Goal: Information Seeking & Learning: Learn about a topic

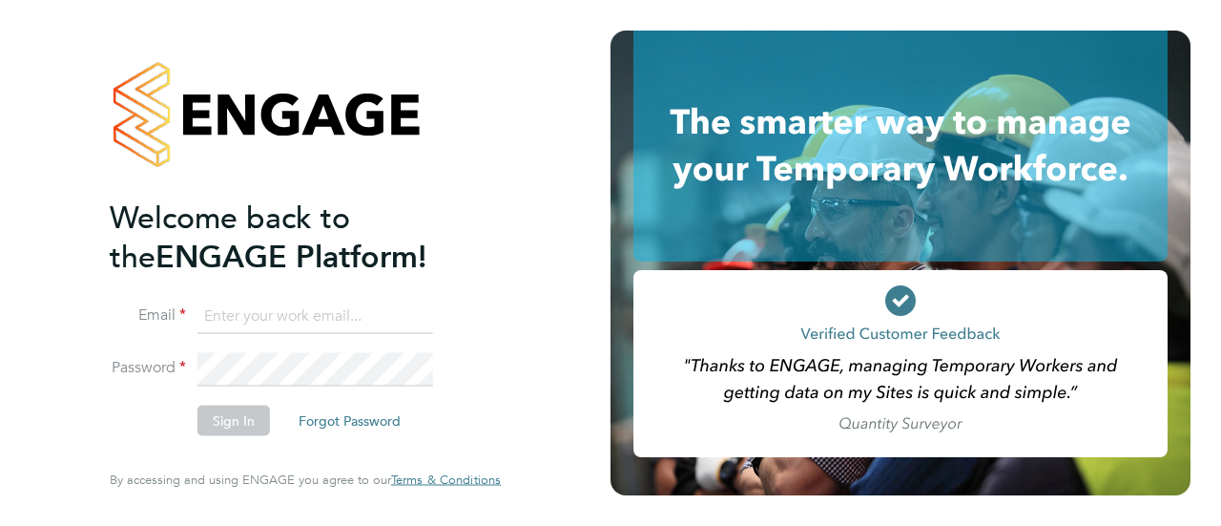
type input "seddon@psrsolutions.co.uk"
click at [226, 421] on button "Sign In" at bounding box center [233, 420] width 72 height 31
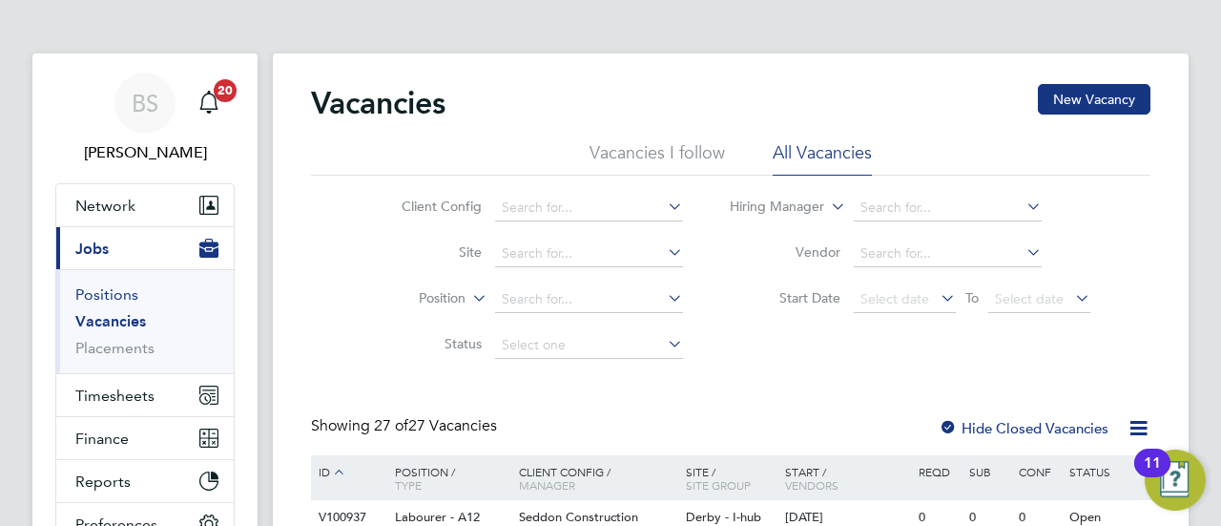
click at [109, 285] on link "Positions" at bounding box center [106, 294] width 63 height 18
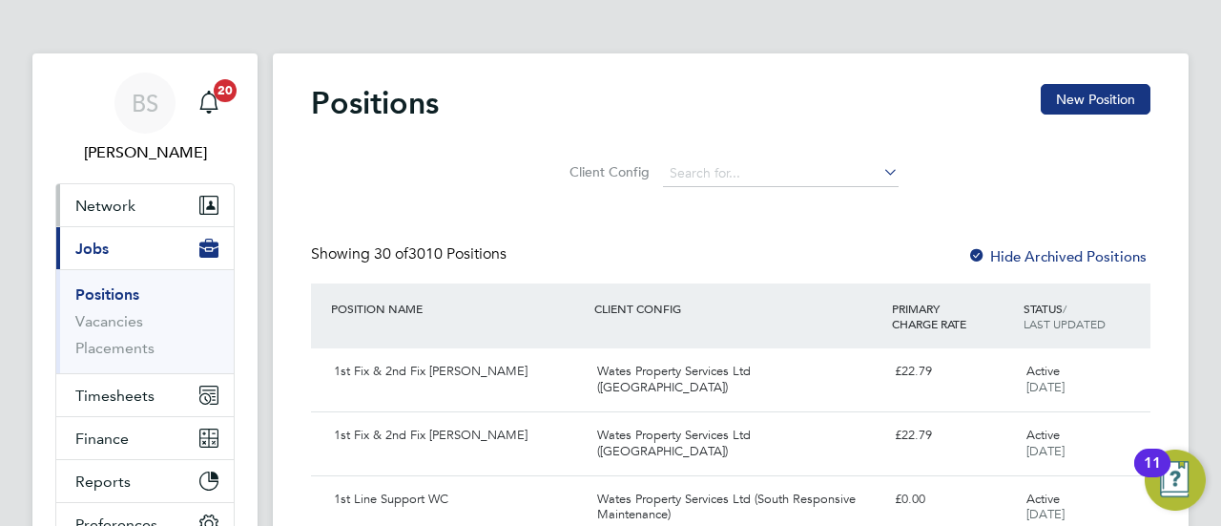
click at [103, 197] on span "Network" at bounding box center [105, 205] width 60 height 18
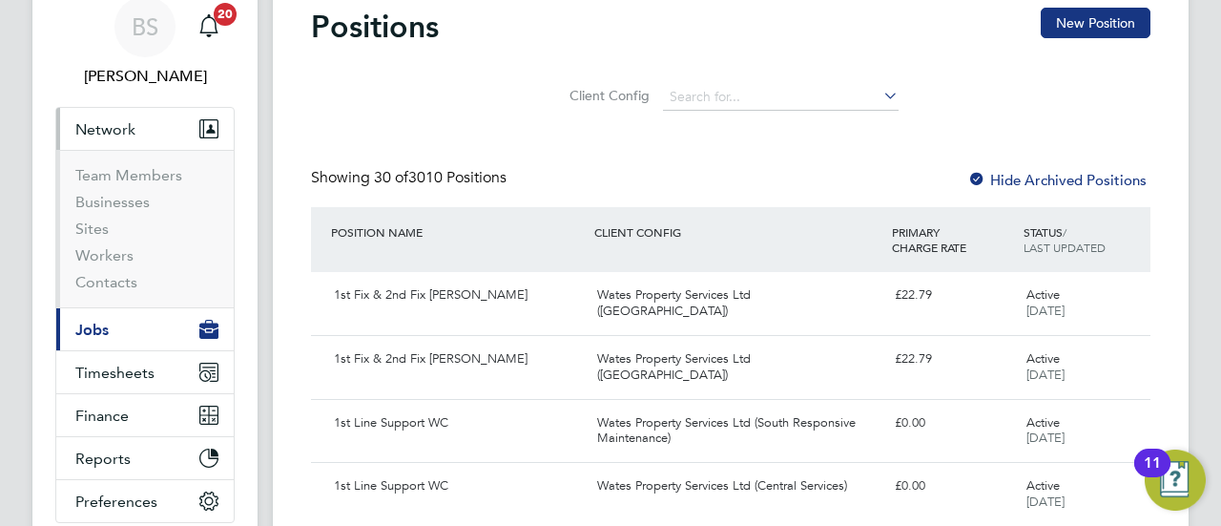
scroll to position [81, 0]
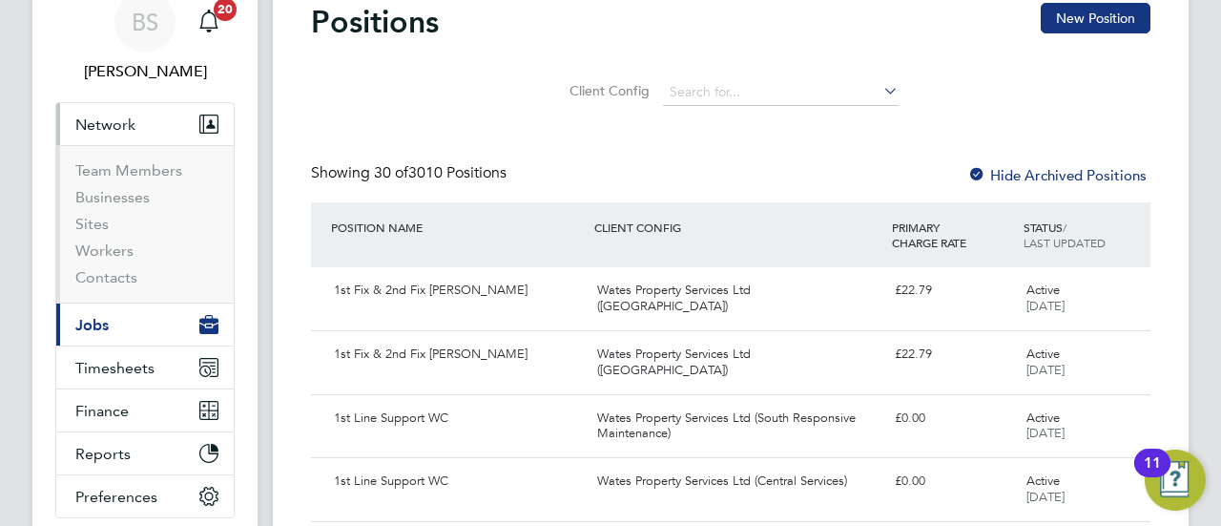
click at [98, 320] on span "Jobs" at bounding box center [91, 325] width 33 height 18
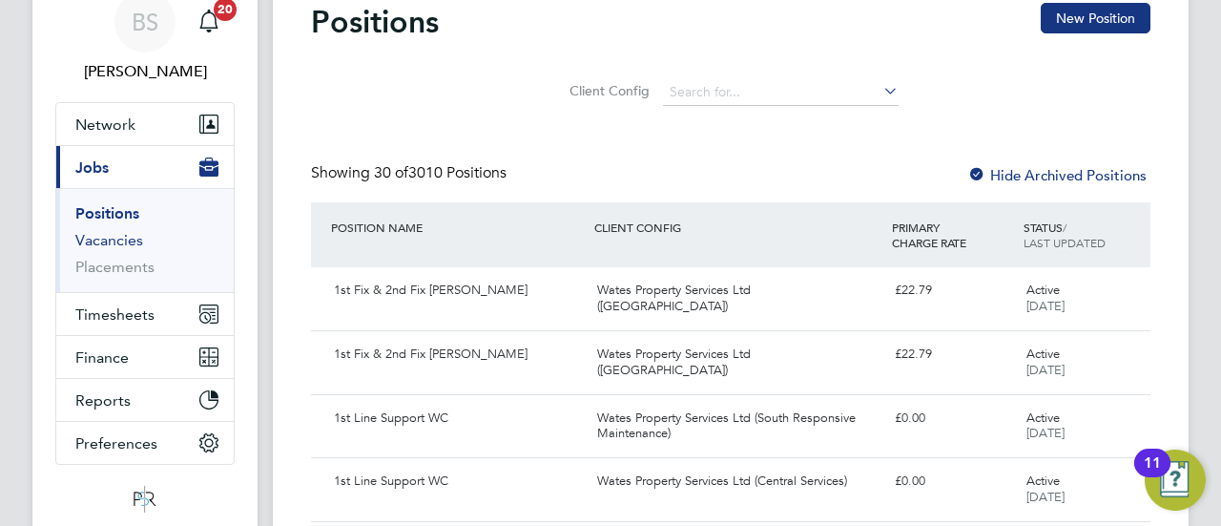
click at [114, 247] on link "Vacancies" at bounding box center [109, 240] width 68 height 18
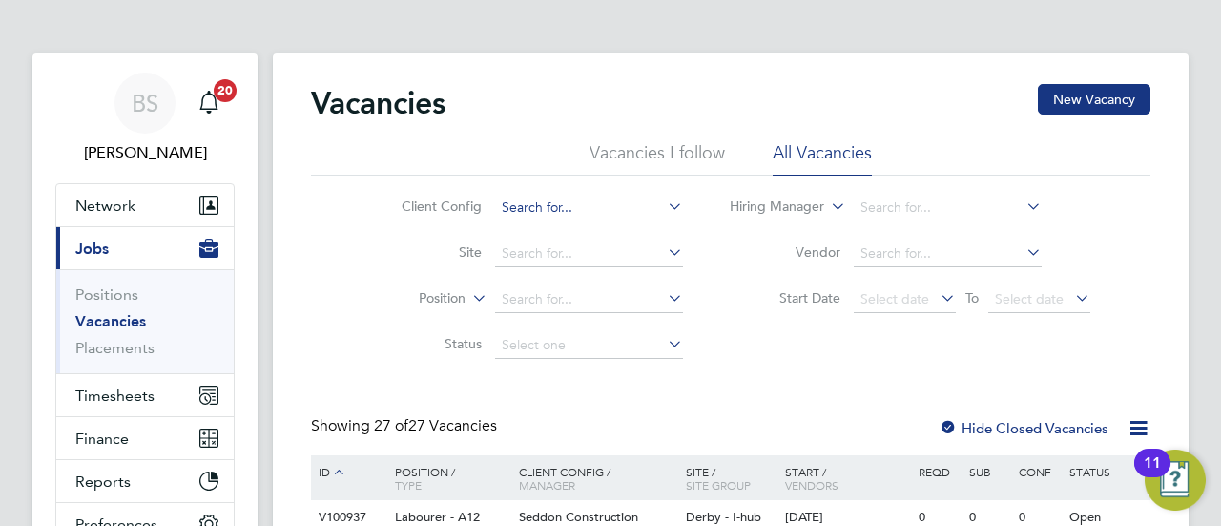
click at [588, 209] on input at bounding box center [589, 208] width 188 height 27
click at [576, 291] on li "Wates Property Services Ltd ([GEOGRAPHIC_DATA])" at bounding box center [686, 286] width 385 height 26
type input "Wates Property Services Ltd ([GEOGRAPHIC_DATA])"
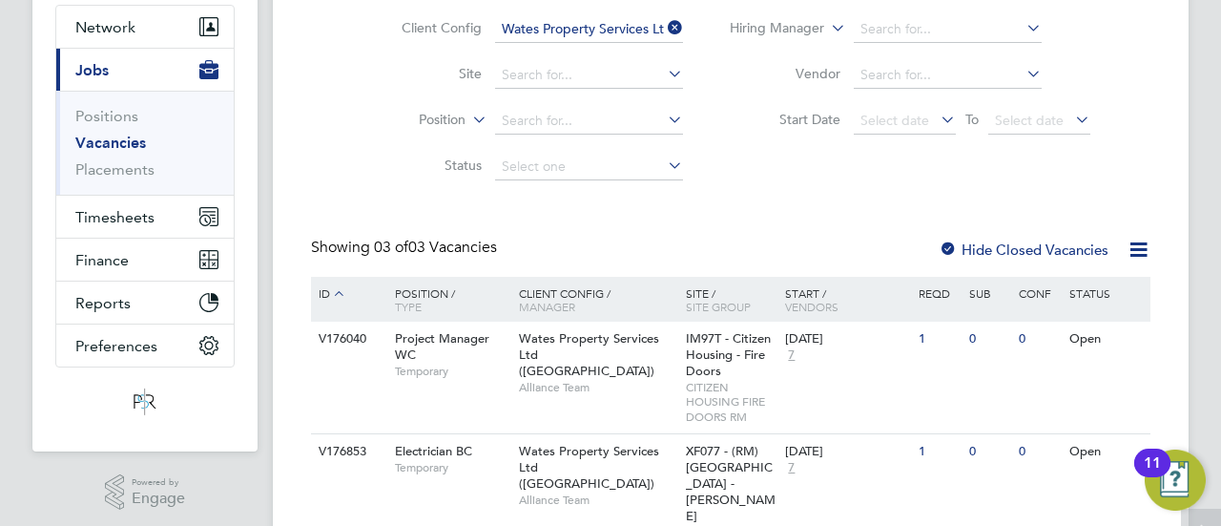
scroll to position [198, 0]
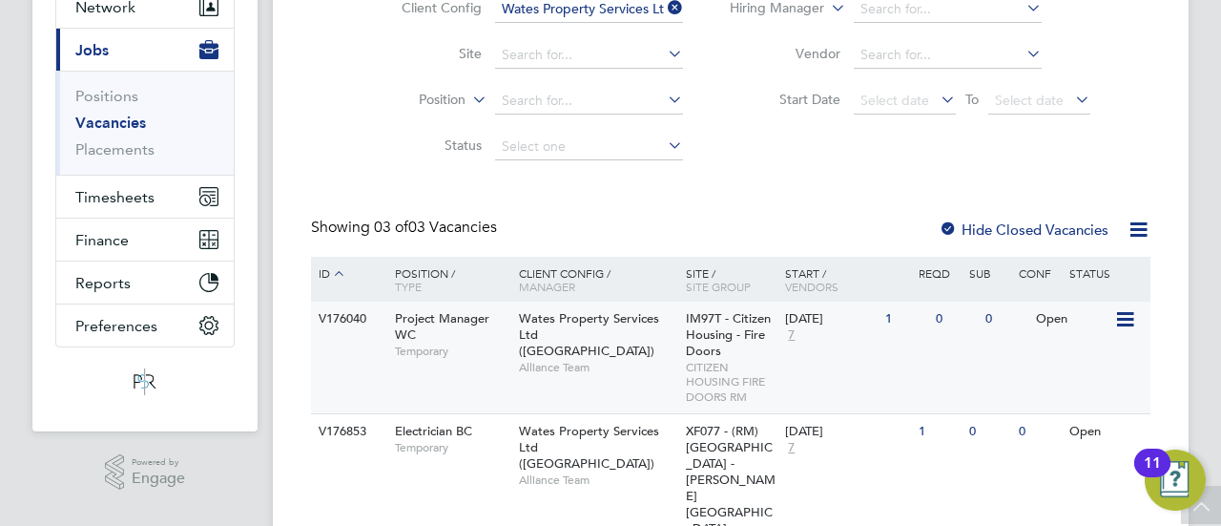
click at [401, 320] on span "Project Manager WC" at bounding box center [442, 326] width 94 height 32
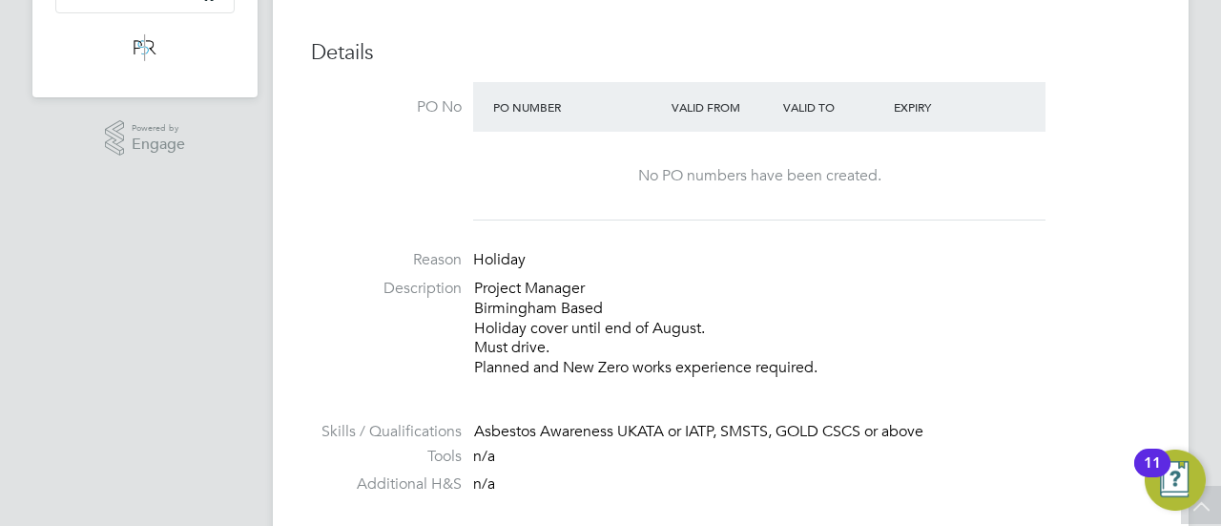
scroll to position [531, 0]
click at [738, 367] on p "Project Manager Birmingham Based Holiday cover until end of August. Must drive.…" at bounding box center [812, 328] width 676 height 99
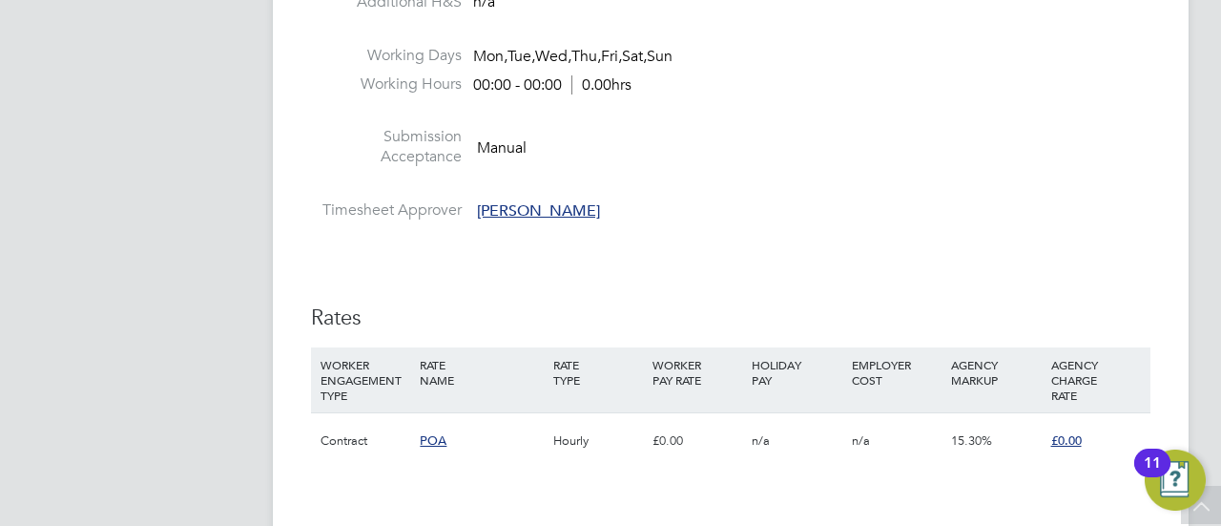
scroll to position [1013, 0]
